Goal: Transaction & Acquisition: Purchase product/service

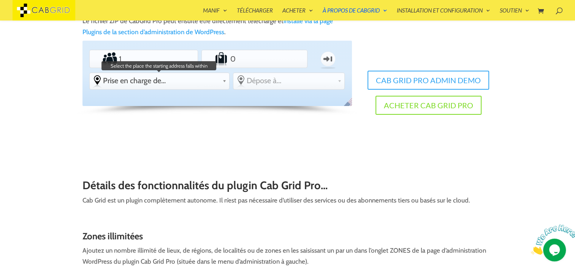
scroll to position [175, 0]
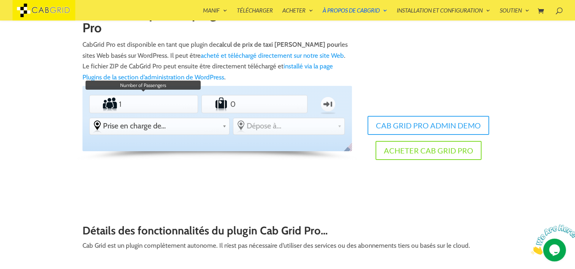
click at [141, 106] on input "1" at bounding box center [143, 104] width 53 height 15
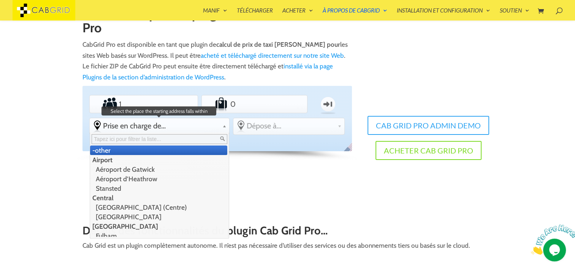
click at [176, 121] on link "Prise en charge de..." at bounding box center [159, 125] width 139 height 15
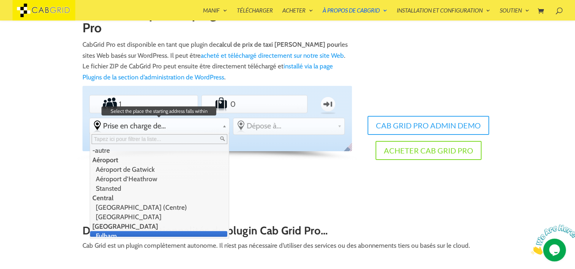
scroll to position [4, 0]
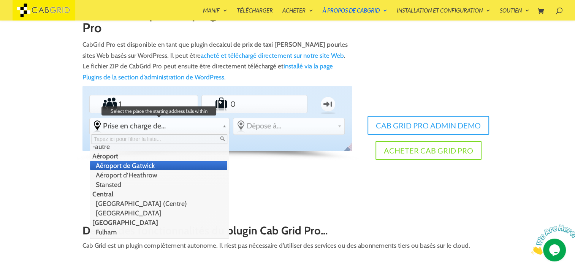
click at [114, 164] on li "Aéroport de Gatwick" at bounding box center [158, 165] width 137 height 9
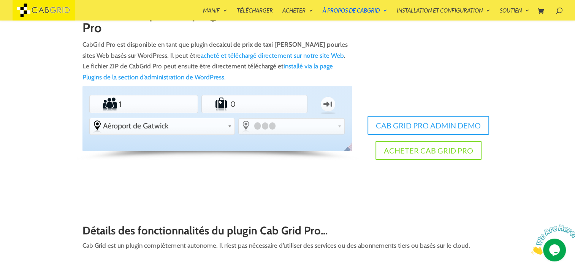
scroll to position [0, 0]
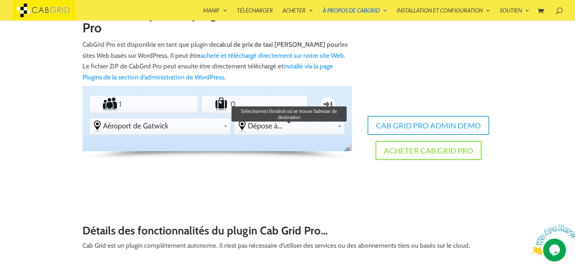
click at [278, 127] on span "Dépose à..." at bounding box center [291, 125] width 87 height 9
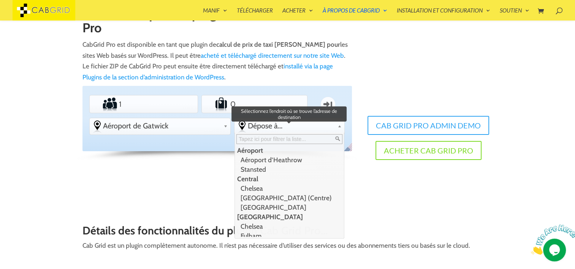
click at [255, 178] on li "Central" at bounding box center [289, 178] width 108 height 9
click at [257, 170] on li "Stansted" at bounding box center [289, 169] width 108 height 9
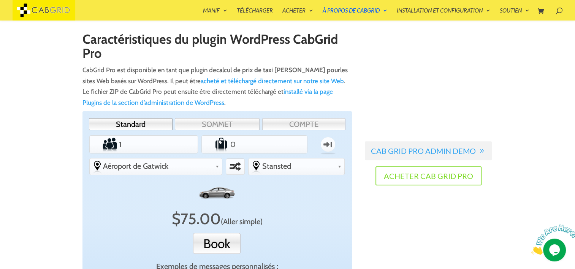
scroll to position [148, 0]
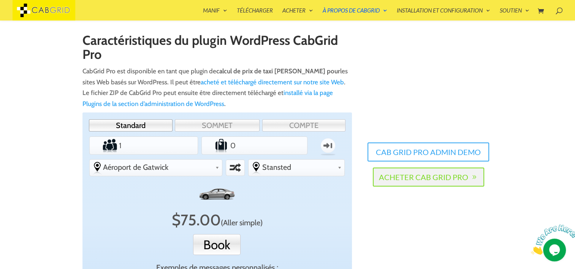
click at [415, 177] on link "Acheter Cab Grid Pro" at bounding box center [428, 177] width 111 height 19
